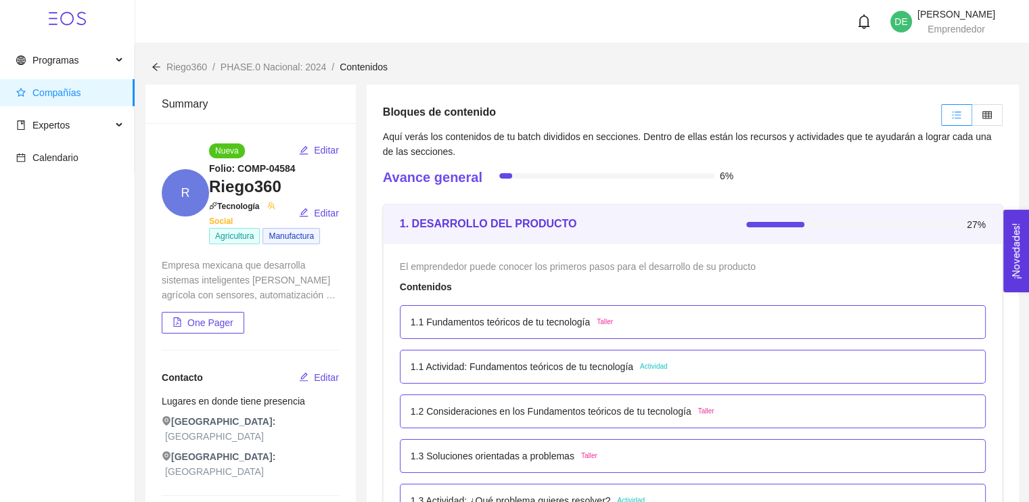
click at [81, 91] on span "Compañías" at bounding box center [70, 92] width 108 height 27
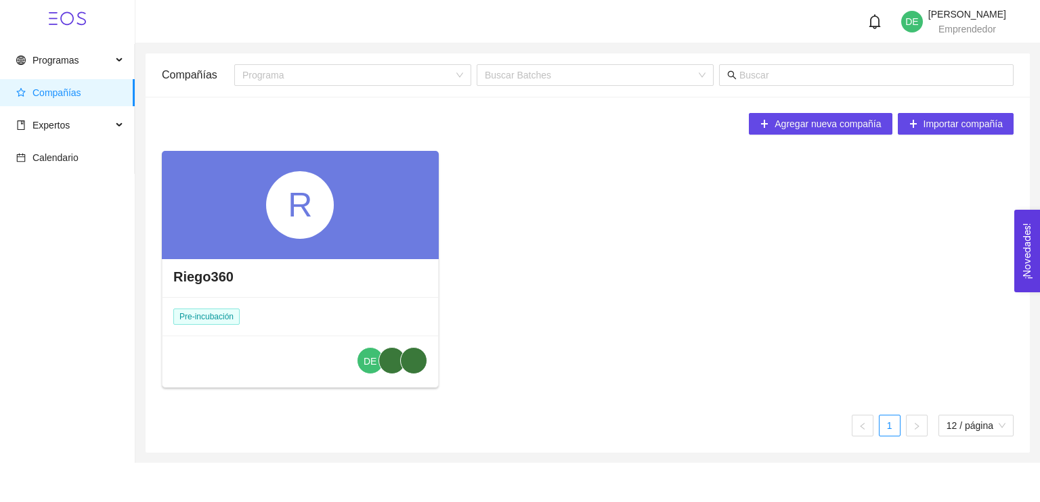
click at [207, 280] on h4 "Riego360" at bounding box center [203, 276] width 60 height 19
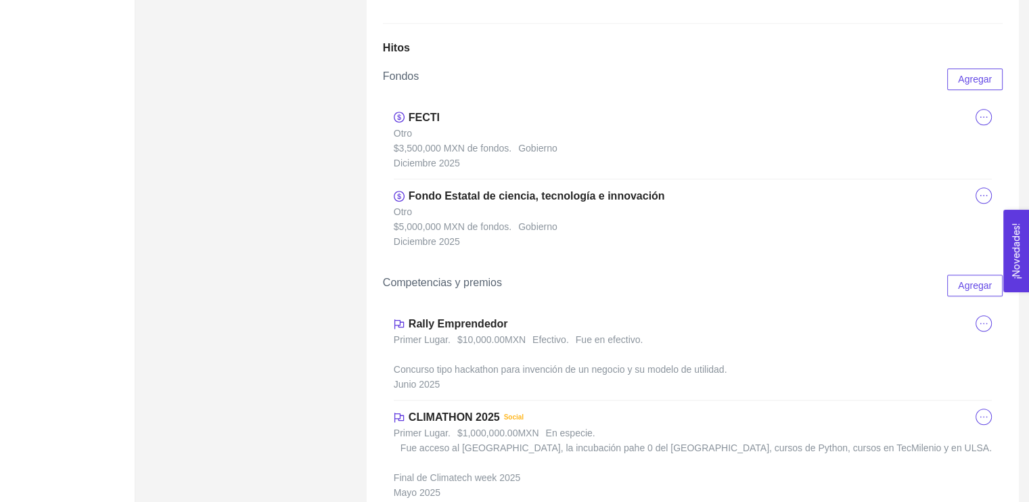
scroll to position [1151, 0]
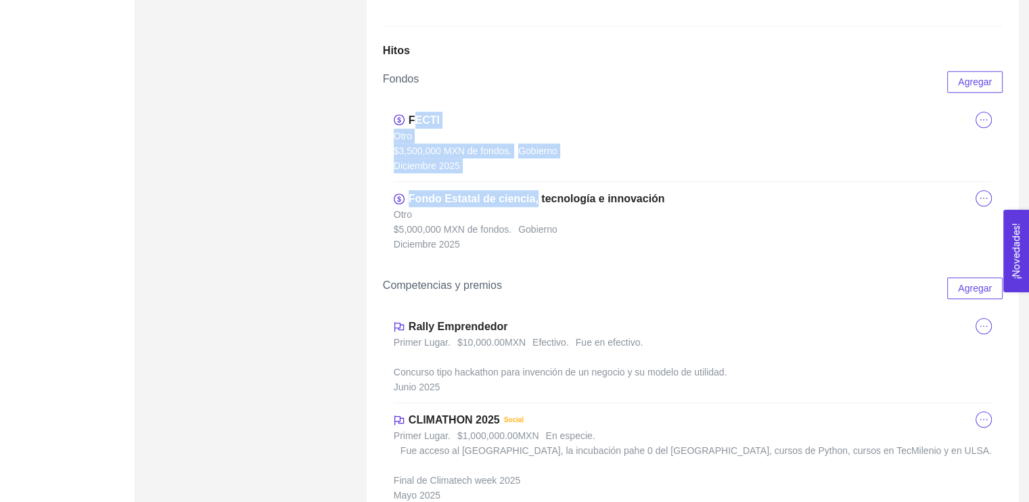
drag, startPoint x: 414, startPoint y: 146, endPoint x: 562, endPoint y: 256, distance: 184.2
click at [535, 215] on ul "FECTI Otro $3,500,000 MXN de fondos. Gobierno [DATE] Fondo Estatal de ciencia, …" at bounding box center [693, 182] width 598 height 156
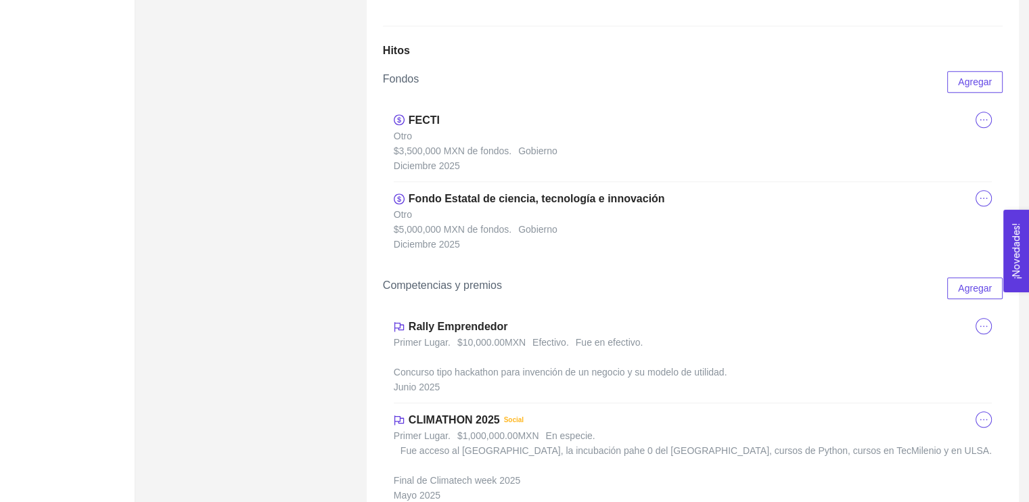
click at [577, 260] on li "Fondo Estatal de ciencia, tecnología e innovación Otro $5,000,000 MXN de fondos…" at bounding box center [693, 221] width 598 height 78
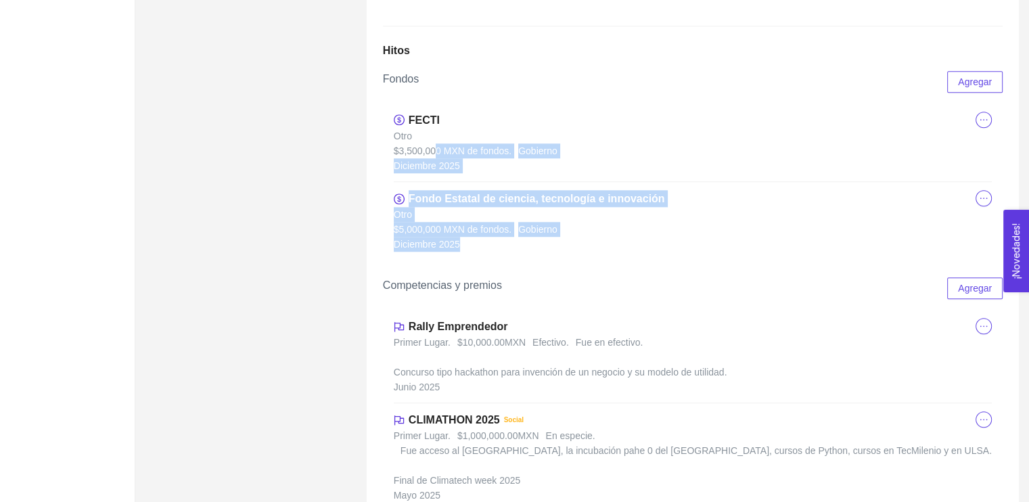
drag, startPoint x: 576, startPoint y: 297, endPoint x: 435, endPoint y: 173, distance: 187.9
click at [435, 173] on div "FECTI Otro $3,500,000 MXN de fondos. Gobierno [DATE] Fondo Estatal de ciencia, …" at bounding box center [693, 182] width 620 height 178
click at [531, 182] on li "FECTI Otro $3,500,000 MXN de fondos. Gobierno [DATE]" at bounding box center [693, 143] width 598 height 79
drag, startPoint x: 483, startPoint y: 275, endPoint x: 400, endPoint y: 156, distance: 144.8
click at [400, 156] on ul "FECTI Otro $3,500,000 MXN de fondos. Gobierno [DATE] Fondo Estatal de ciencia, …" at bounding box center [693, 182] width 598 height 156
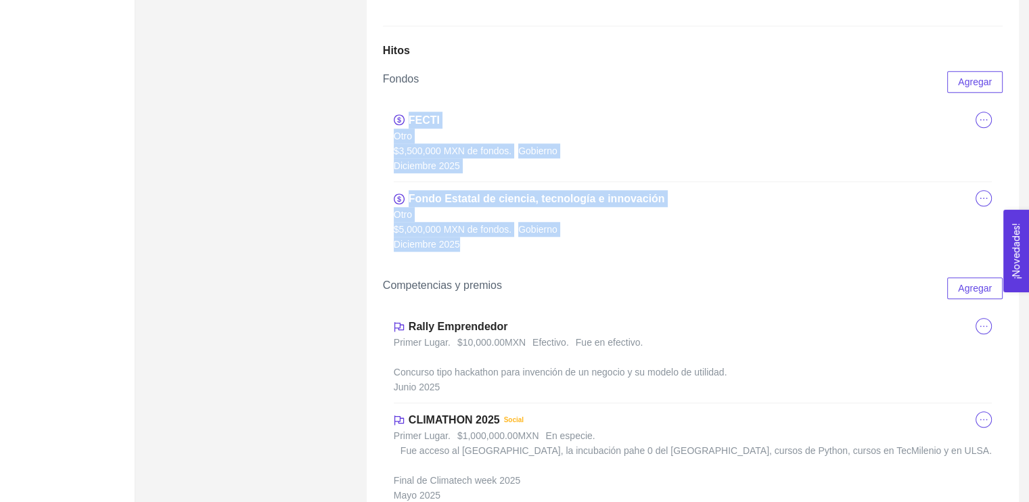
click at [447, 158] on span "$3,500,000 MXN de fondos." at bounding box center [453, 150] width 118 height 15
click at [390, 168] on div "FECTI Otro $3,500,000 MXN de fondos. Gobierno [DATE] Fondo Estatal de ciencia, …" at bounding box center [693, 182] width 620 height 178
drag, startPoint x: 495, startPoint y: 292, endPoint x: 378, endPoint y: 223, distance: 135.3
click at [378, 223] on div "Información General Sobre la compañía Hitos Equipo Batches Menos de $500K Venta…" at bounding box center [693, 113] width 652 height 2358
click at [562, 245] on li "Fondo Estatal de ciencia, tecnología e innovación Otro $5,000,000 MXN de fondos…" at bounding box center [693, 221] width 598 height 78
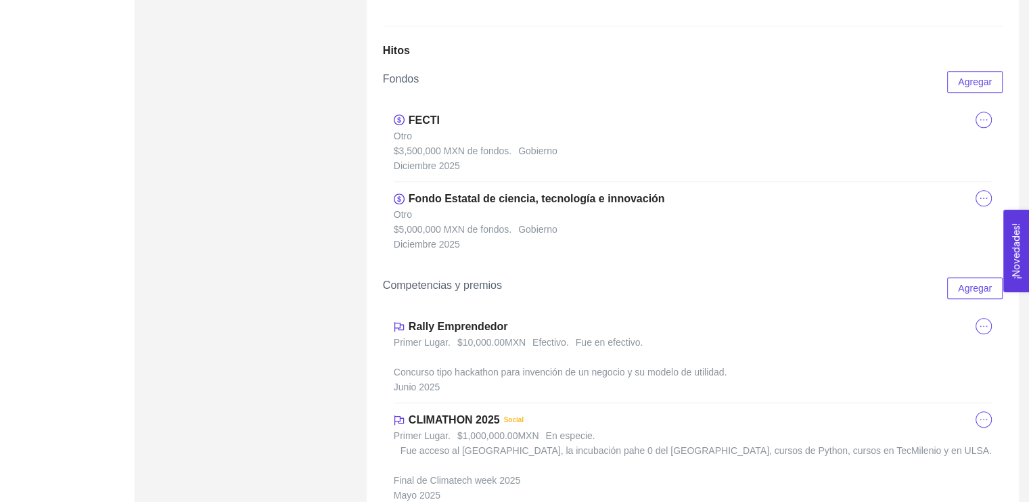
click at [501, 182] on li "FECTI Otro $3,500,000 MXN de fondos. Gobierno [DATE]" at bounding box center [693, 143] width 598 height 79
drag, startPoint x: 477, startPoint y: 190, endPoint x: 430, endPoint y: 155, distance: 58.1
click at [428, 154] on li "FECTI Otro $3,500,000 MXN de fondos. Gobierno [DATE]" at bounding box center [693, 143] width 598 height 79
click at [432, 158] on li "FECTI Otro $3,500,000 MXN de fondos. Gobierno [DATE]" at bounding box center [693, 143] width 598 height 79
click at [456, 158] on span "$3,500,000 MXN de fondos." at bounding box center [453, 150] width 118 height 15
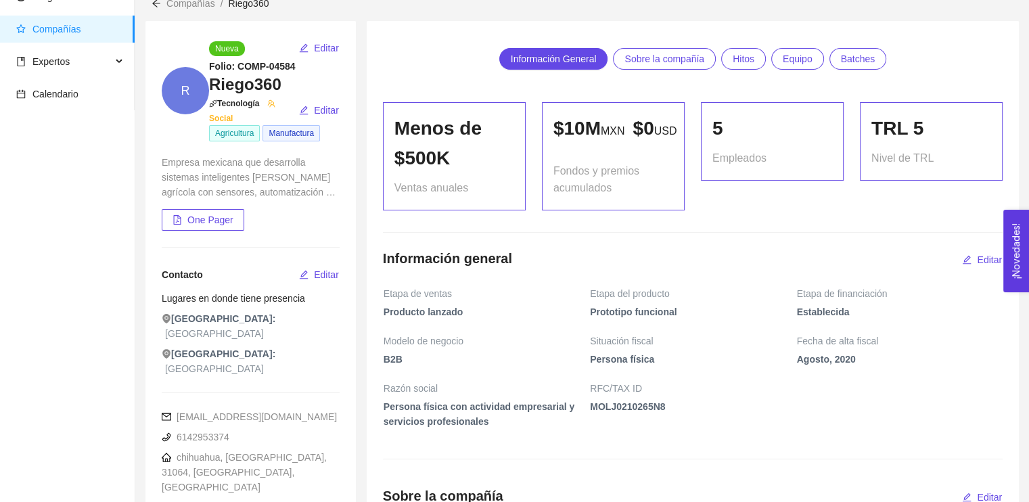
scroll to position [0, 0]
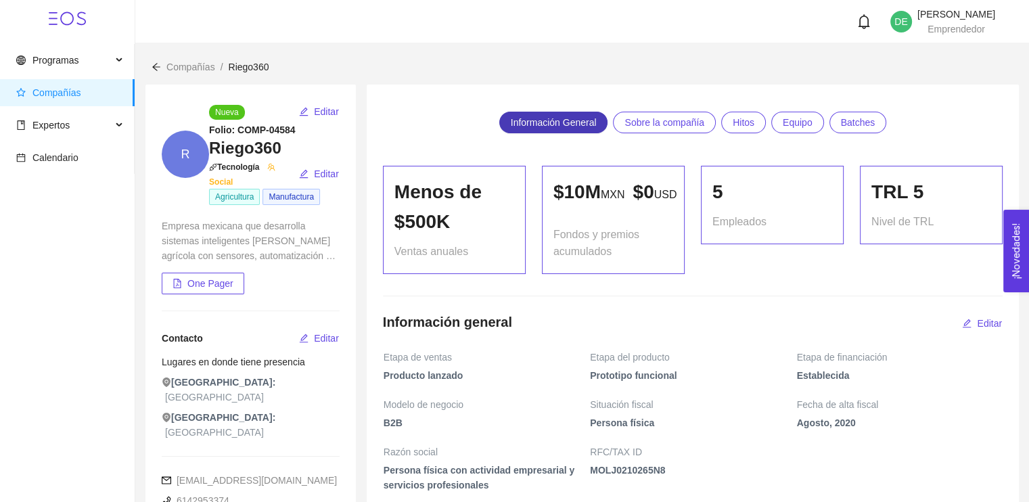
click at [583, 113] on span "Información General" at bounding box center [554, 122] width 86 height 20
click at [695, 118] on span "Sobre la compañía" at bounding box center [665, 122] width 80 height 20
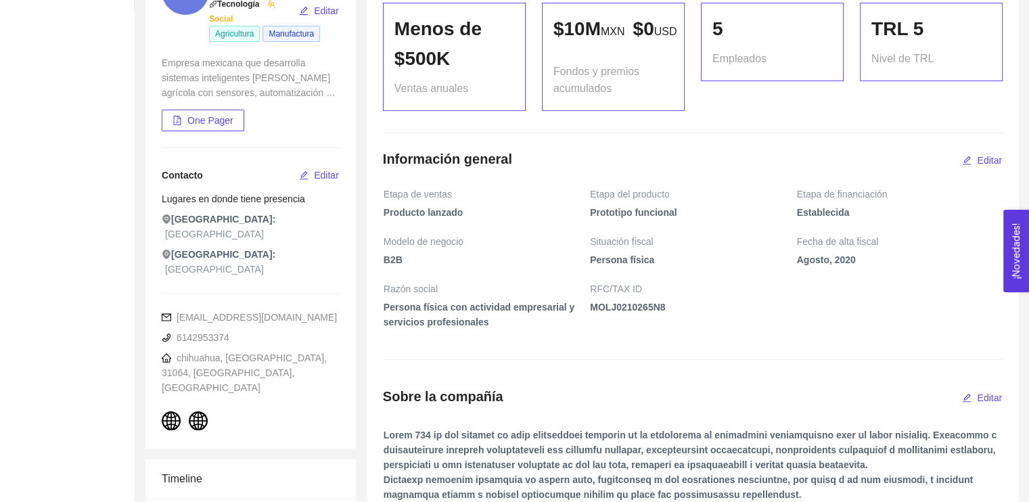
scroll to position [10, 0]
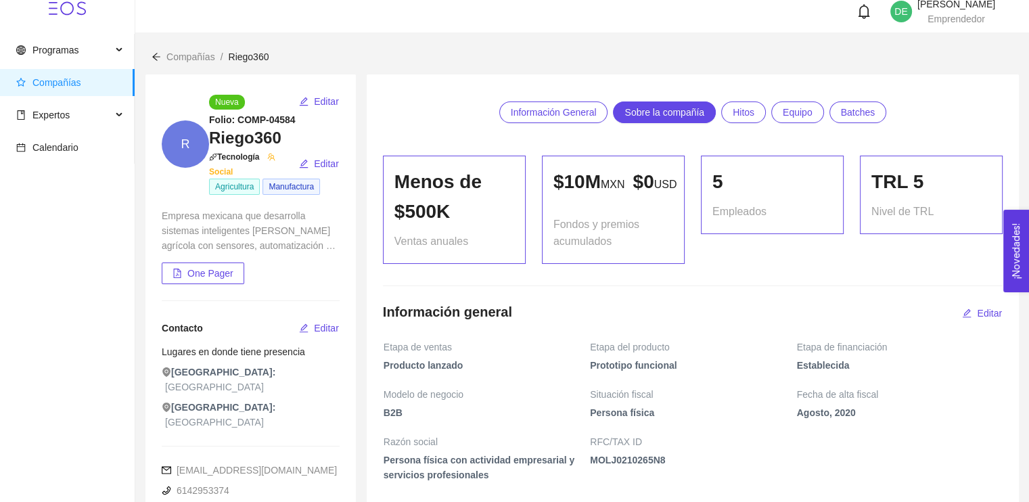
click at [853, 108] on span "Batches" at bounding box center [858, 112] width 35 height 20
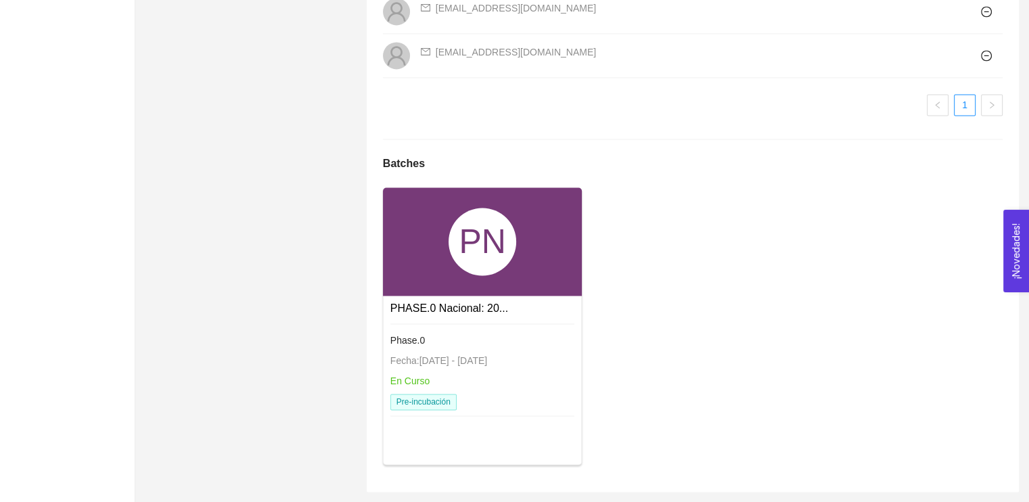
click at [447, 327] on div at bounding box center [483, 326] width 185 height 4
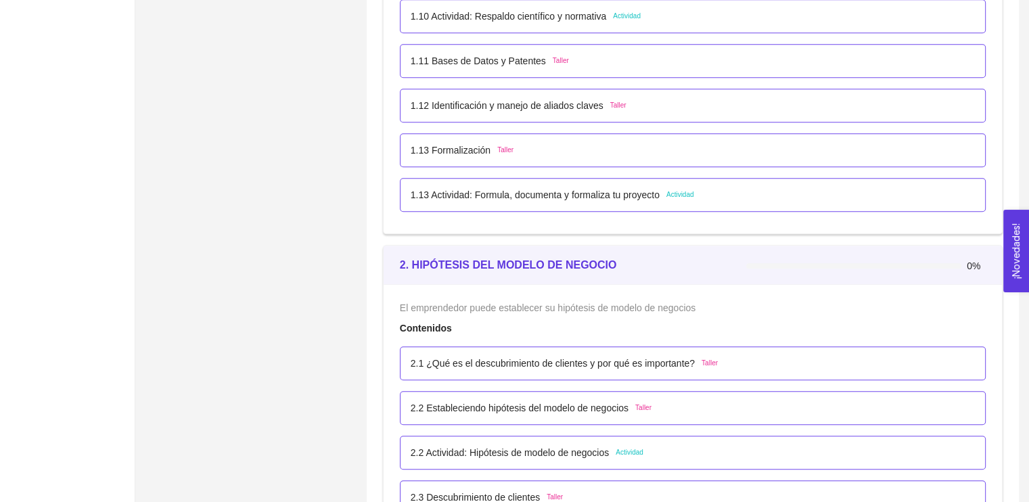
scroll to position [1015, 0]
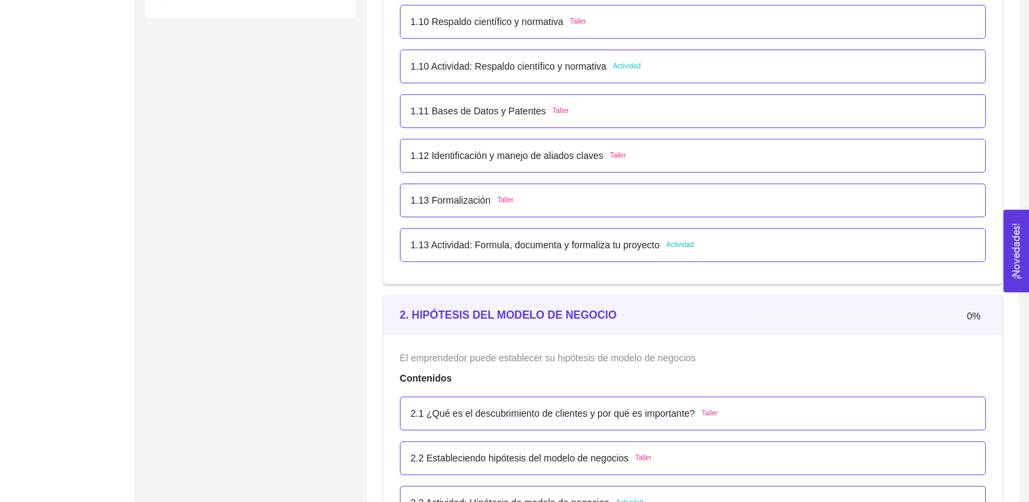
click at [948, 302] on div "0%" at bounding box center [866, 315] width 240 height 37
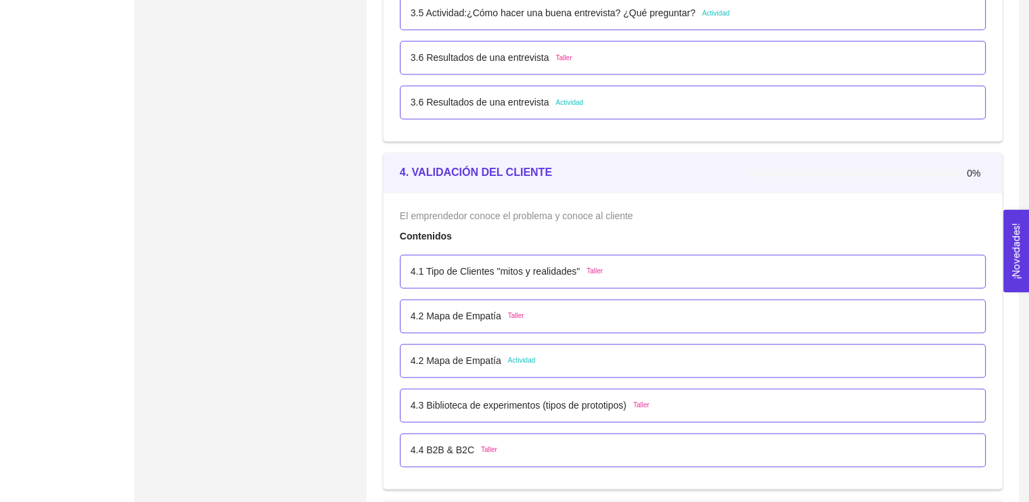
scroll to position [2160, 0]
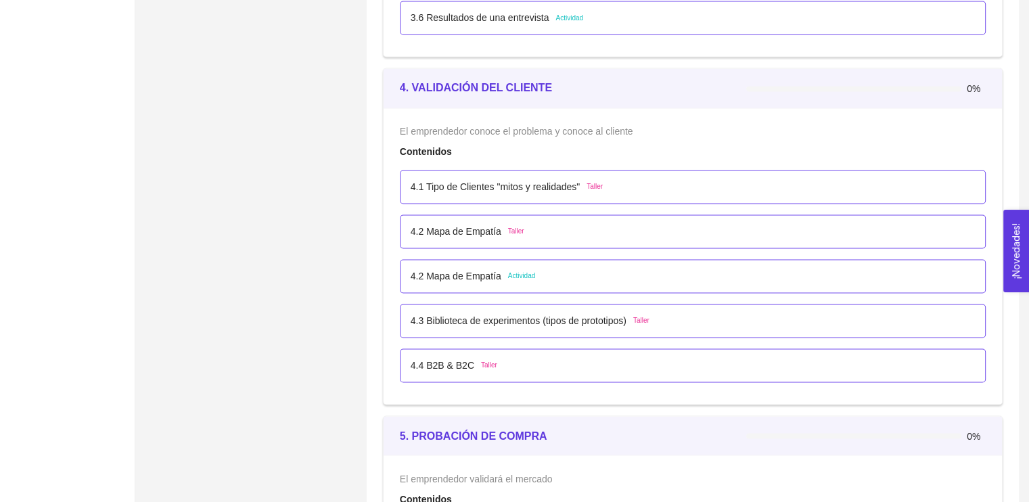
drag, startPoint x: 1036, startPoint y: 445, endPoint x: 276, endPoint y: 334, distance: 768.1
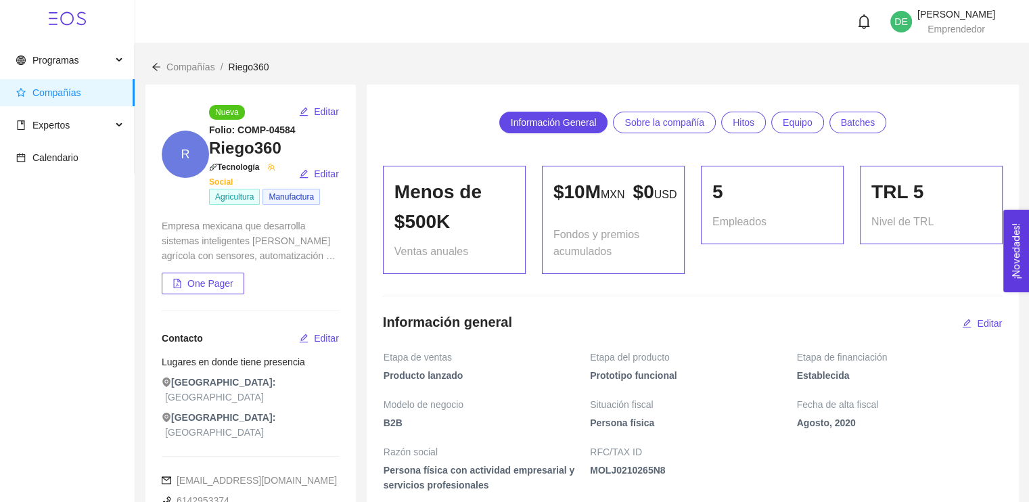
click at [639, 127] on span "Sobre la compañía" at bounding box center [665, 122] width 80 height 20
click at [855, 118] on span "Batches" at bounding box center [858, 122] width 35 height 20
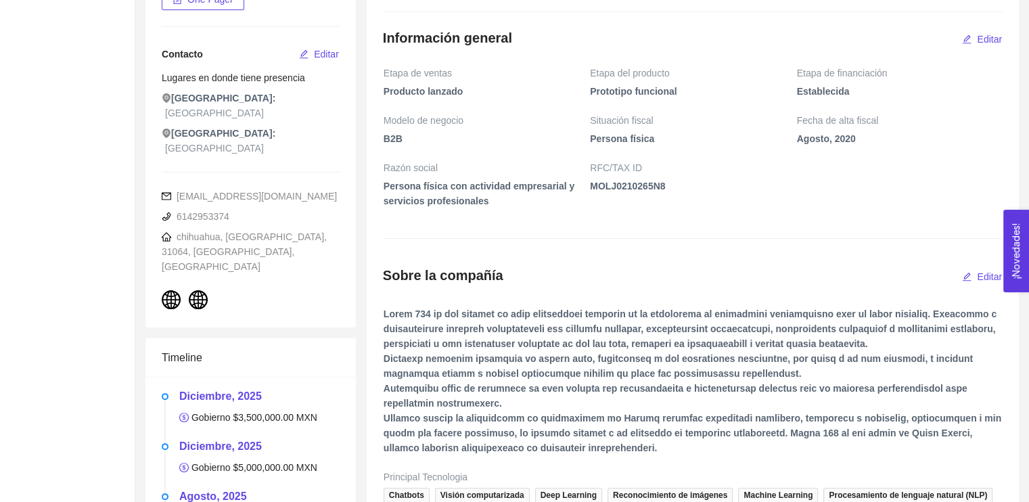
scroll to position [14, 0]
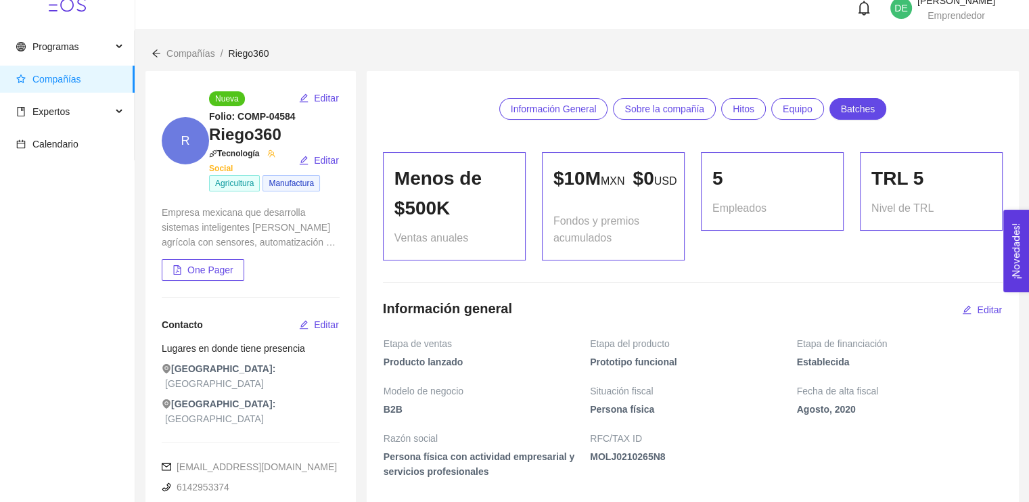
click at [801, 104] on span "Equipo" at bounding box center [798, 109] width 30 height 20
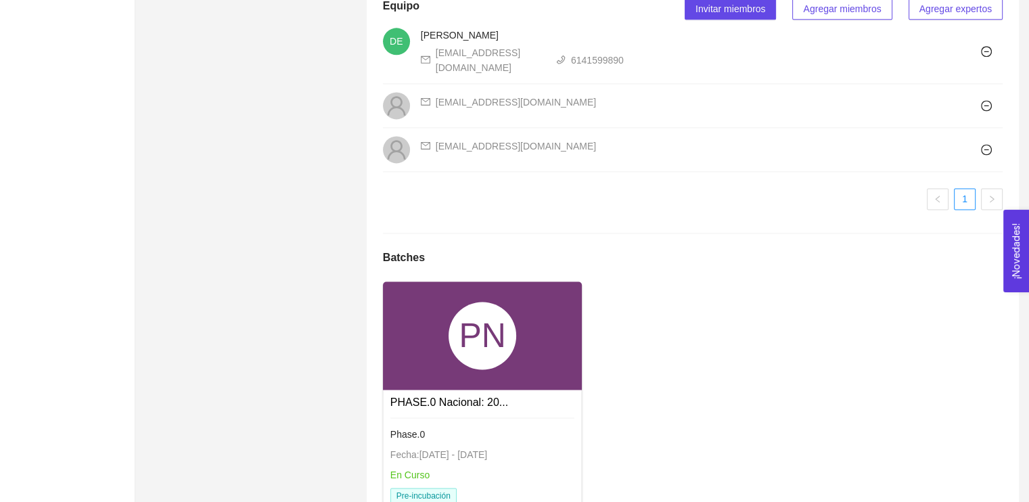
click at [437, 424] on link "Phase.0 Fecha: [DATE] - [DATE] En Curso Pre-incubación" at bounding box center [483, 418] width 185 height 11
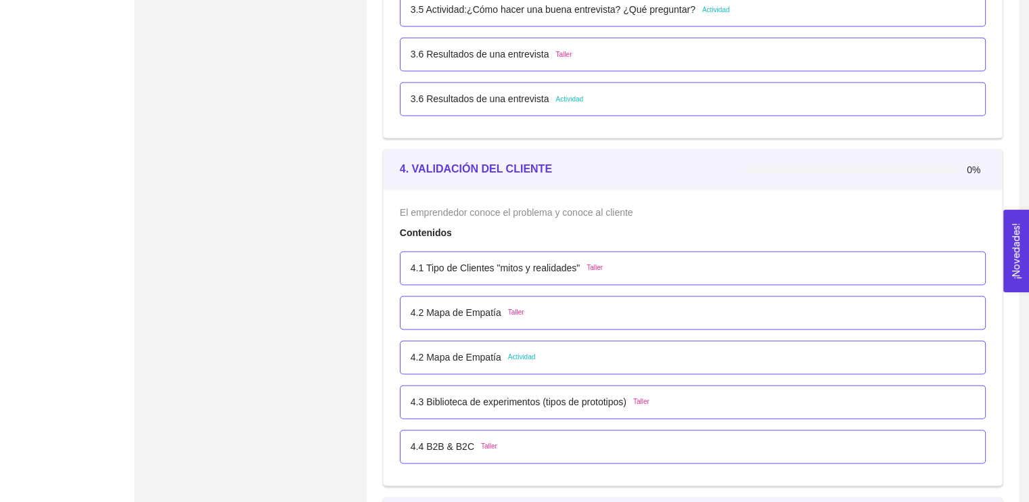
scroll to position [2142, 0]
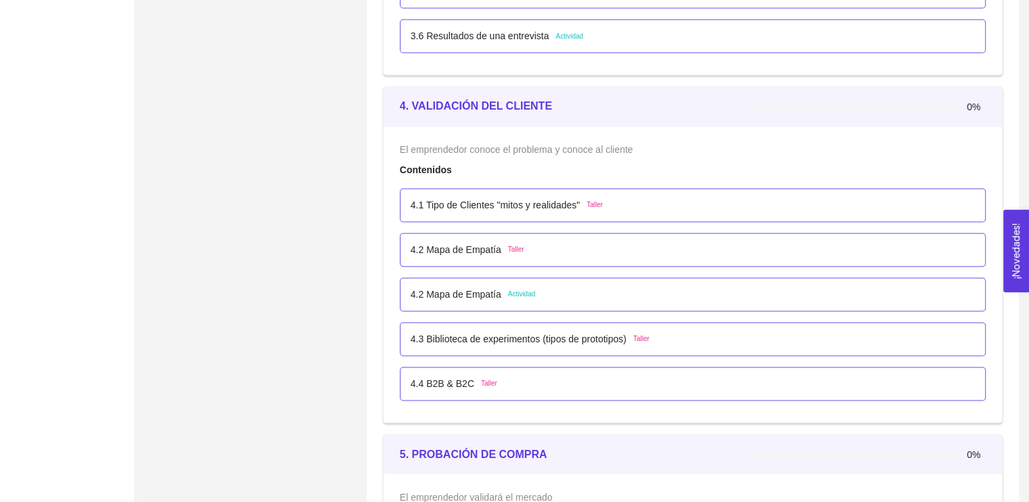
drag, startPoint x: 1039, startPoint y: 37, endPoint x: 195, endPoint y: 240, distance: 868.0
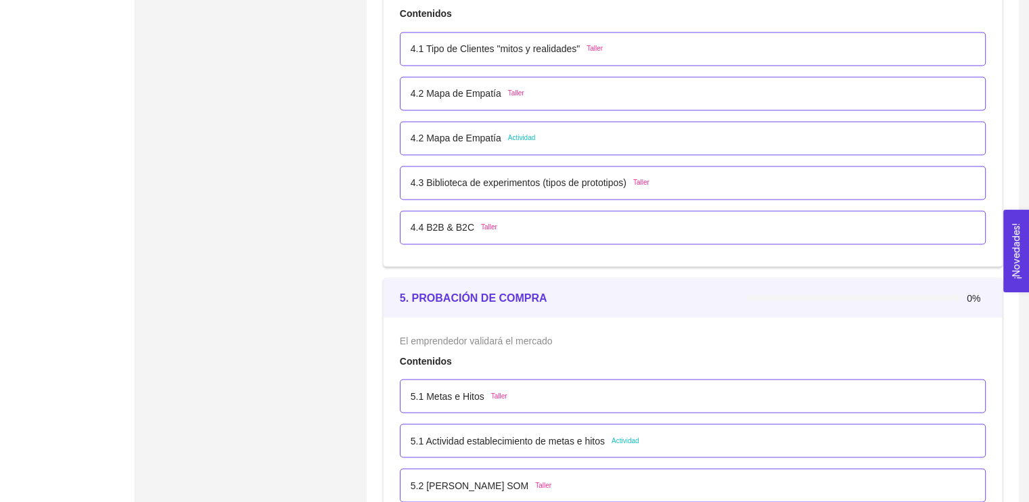
scroll to position [2504, 0]
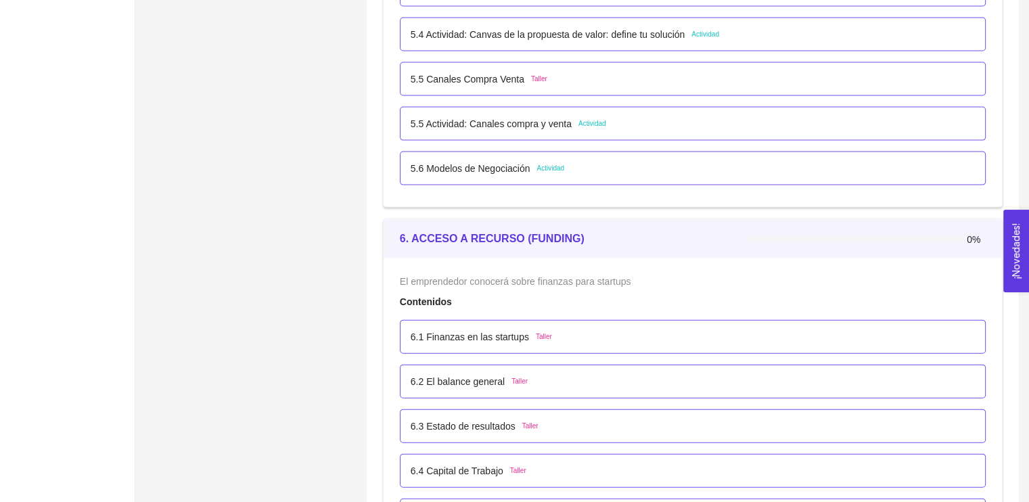
scroll to position [2910, 0]
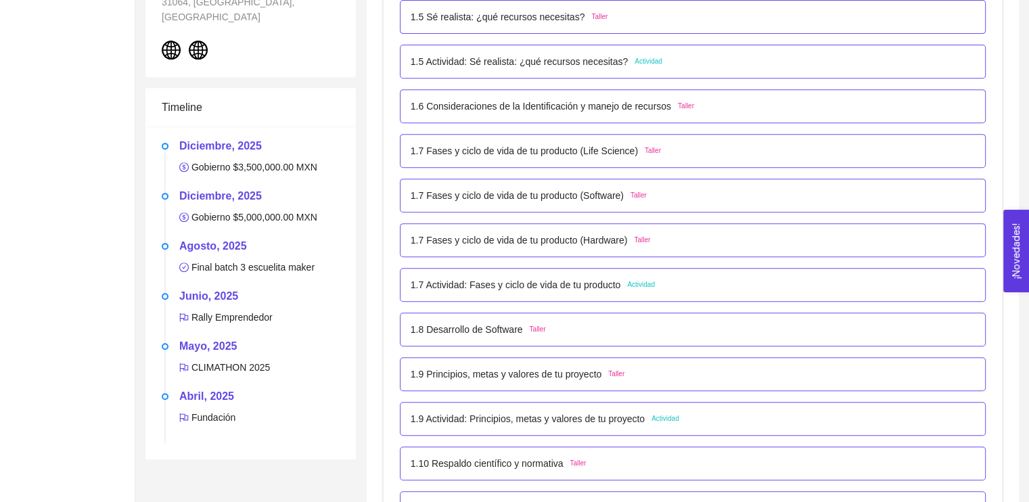
drag, startPoint x: 583, startPoint y: 403, endPoint x: 589, endPoint y: 407, distance: 7.0
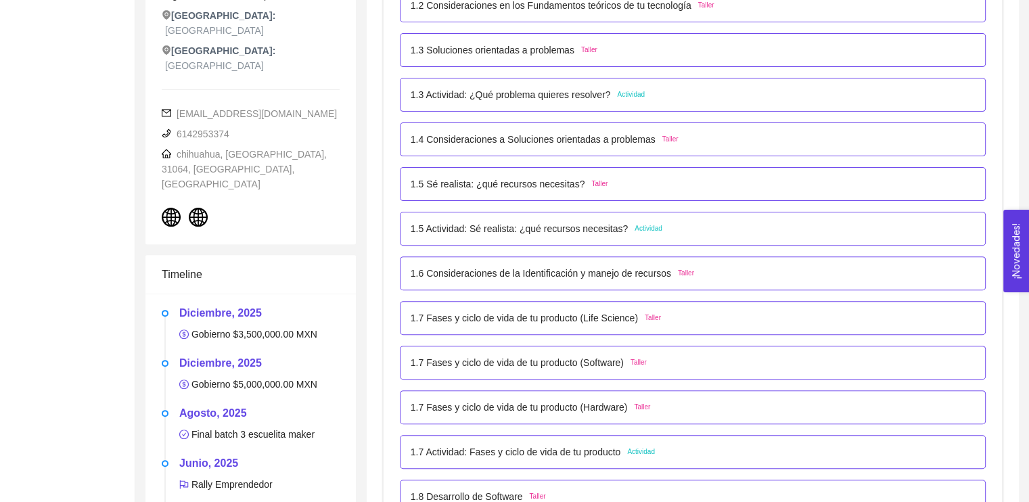
drag, startPoint x: 589, startPoint y: 407, endPoint x: 111, endPoint y: 305, distance: 489.3
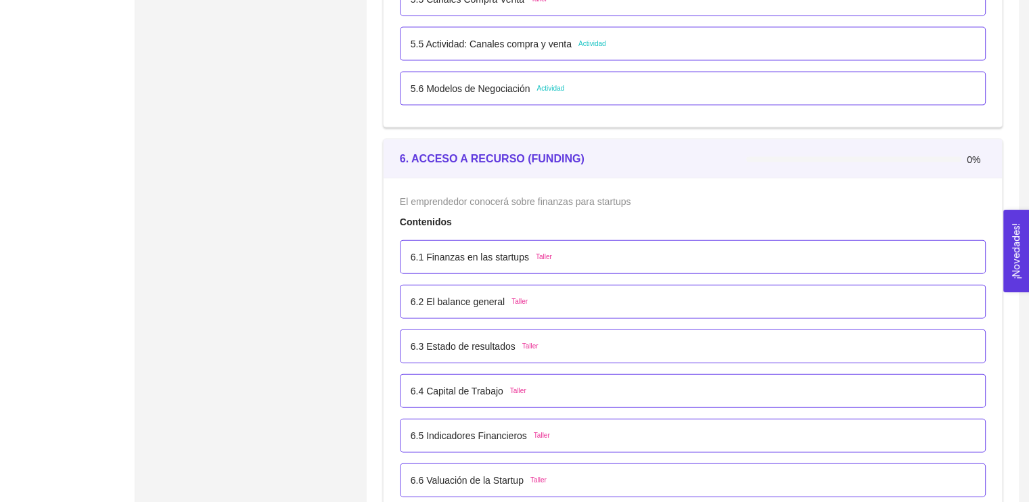
scroll to position [2843, 0]
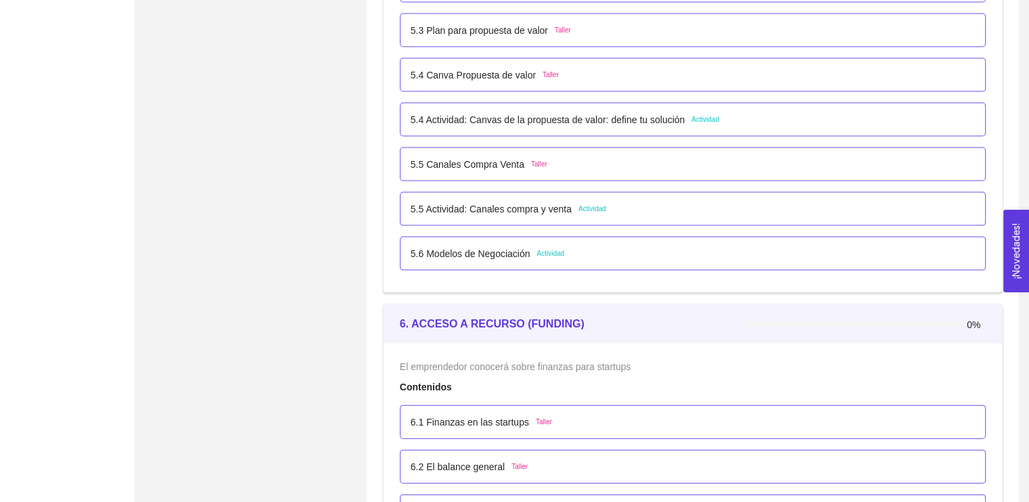
drag, startPoint x: 501, startPoint y: 225, endPoint x: 366, endPoint y: 184, distance: 141.5
click at [368, 182] on div "Bloques de contenido Aquí verás los contenidos de tu batch divididos en seccion…" at bounding box center [693, 304] width 652 height 6124
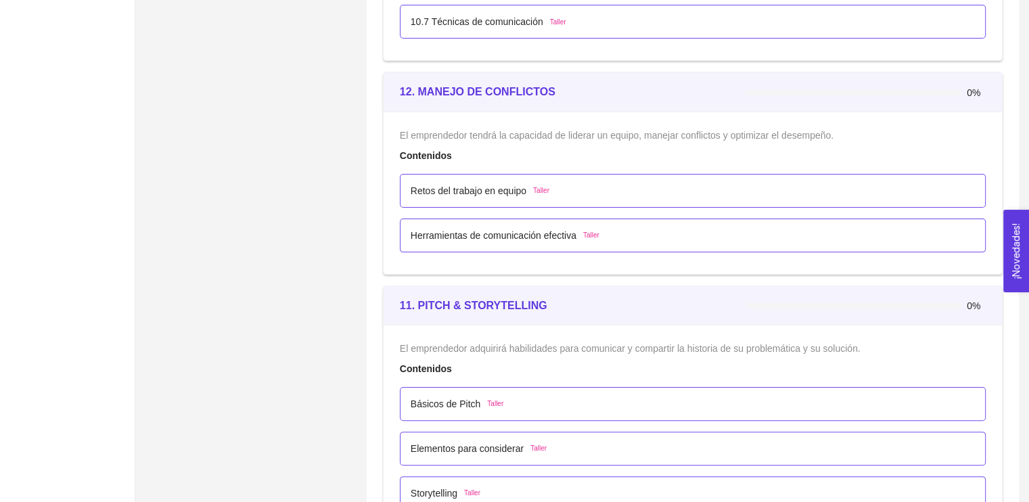
scroll to position [5550, 0]
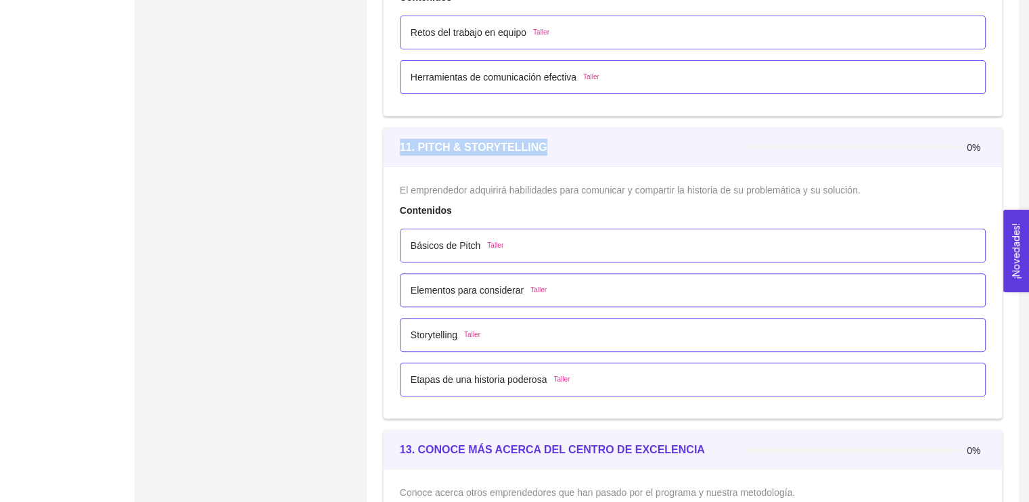
drag, startPoint x: 543, startPoint y: 143, endPoint x: 390, endPoint y: 132, distance: 153.4
click at [390, 132] on div "11. PITCH & STORYTELLING 0%" at bounding box center [693, 147] width 619 height 39
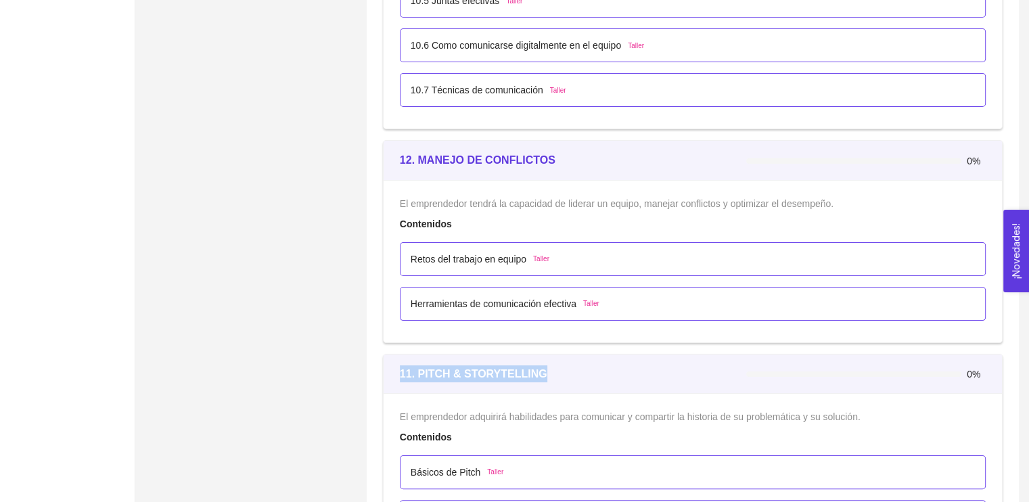
scroll to position [5279, 0]
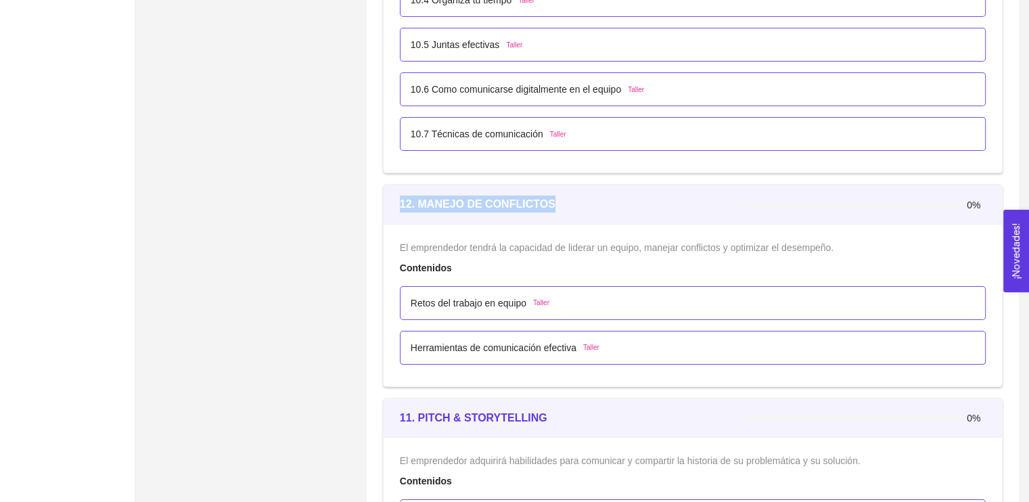
drag, startPoint x: 552, startPoint y: 197, endPoint x: 391, endPoint y: 192, distance: 161.8
click at [391, 192] on div "12. MANEJO DE CONFLICTOS 0%" at bounding box center [693, 204] width 619 height 39
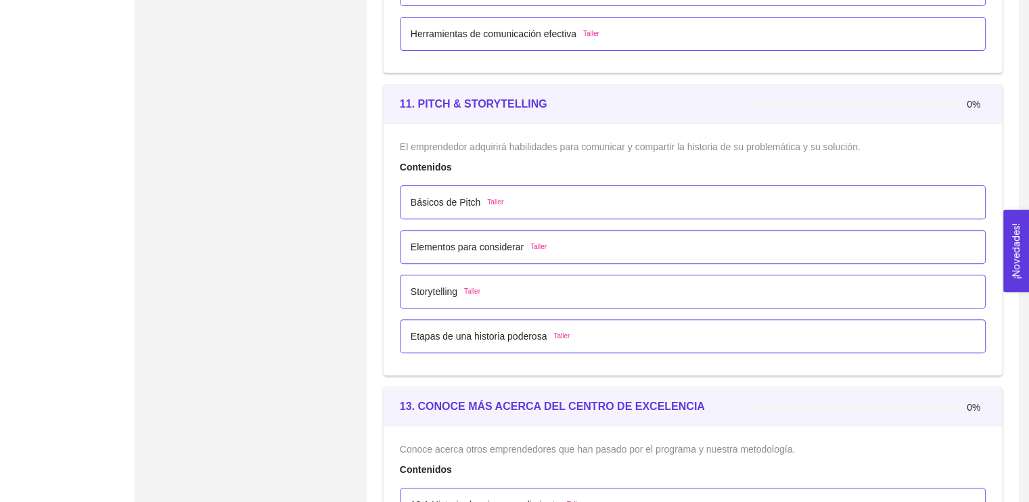
scroll to position [5617, 0]
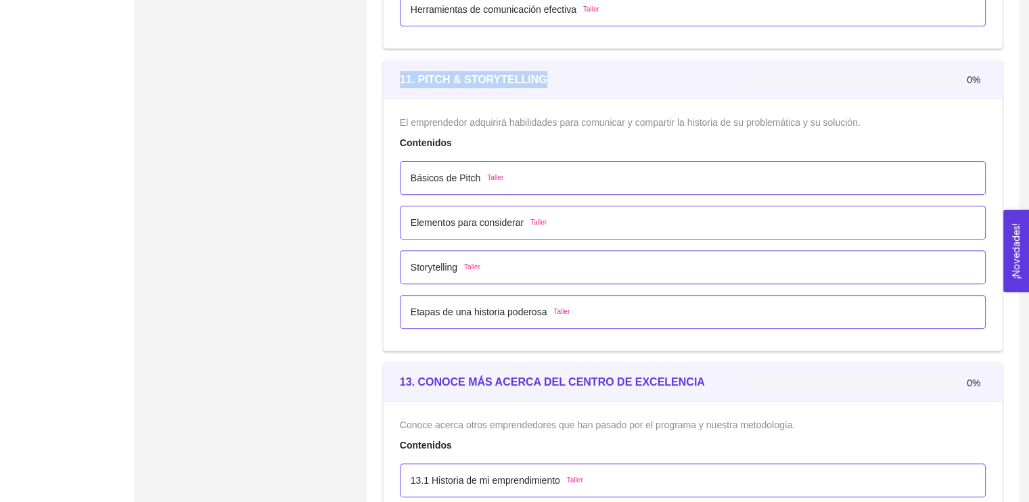
drag, startPoint x: 553, startPoint y: 83, endPoint x: 386, endPoint y: 62, distance: 168.6
click at [386, 62] on div "11. PITCH & STORYTELLING 0%" at bounding box center [693, 79] width 619 height 39
click at [408, 89] on div "11. PITCH & STORYTELLING" at bounding box center [573, 79] width 347 height 39
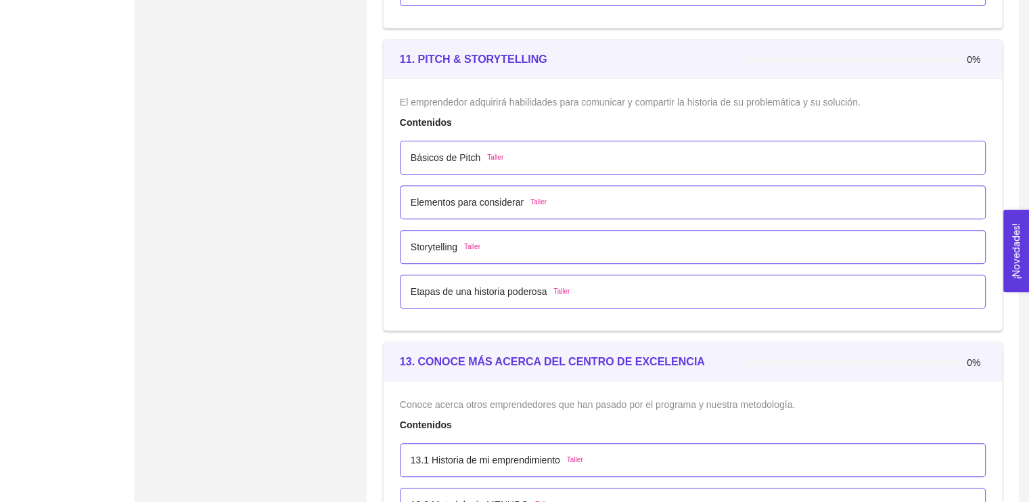
scroll to position [5711, 0]
